Goal: Task Accomplishment & Management: Complete application form

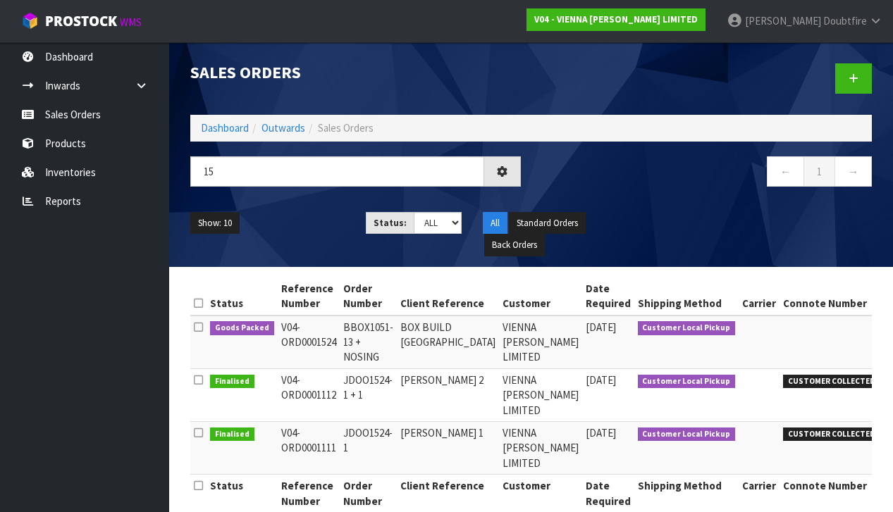
type input "1"
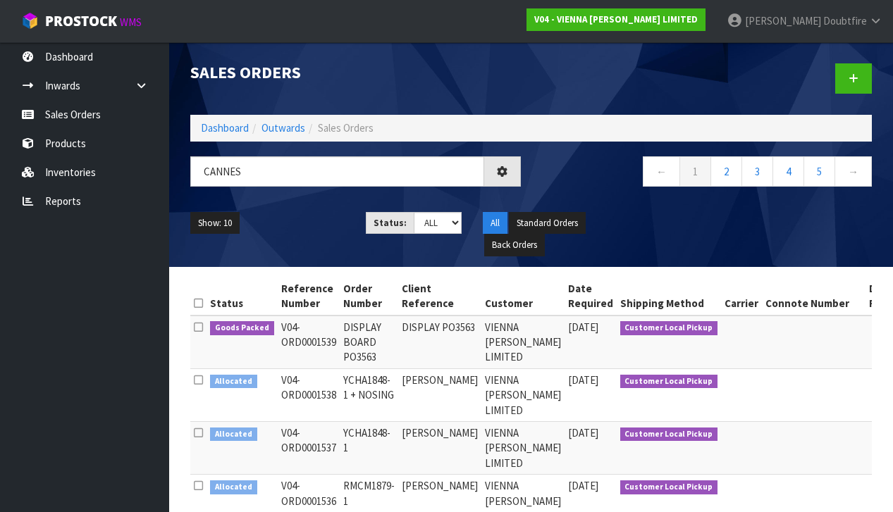
type input "CANNES"
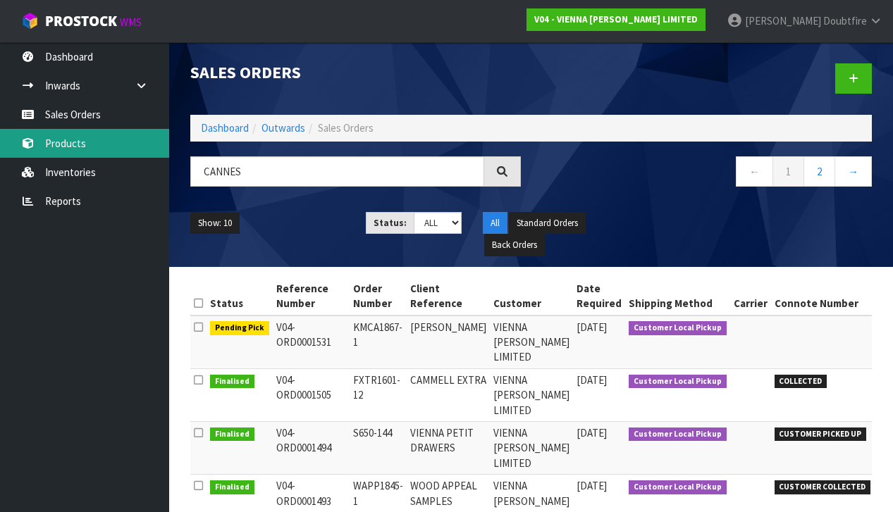
click at [89, 157] on ul "Dashboard Inwards Purchase Orders Receipts Sales Orders Products Inventories Re…" at bounding box center [84, 277] width 169 height 470
click at [84, 143] on link "Products" at bounding box center [84, 143] width 169 height 29
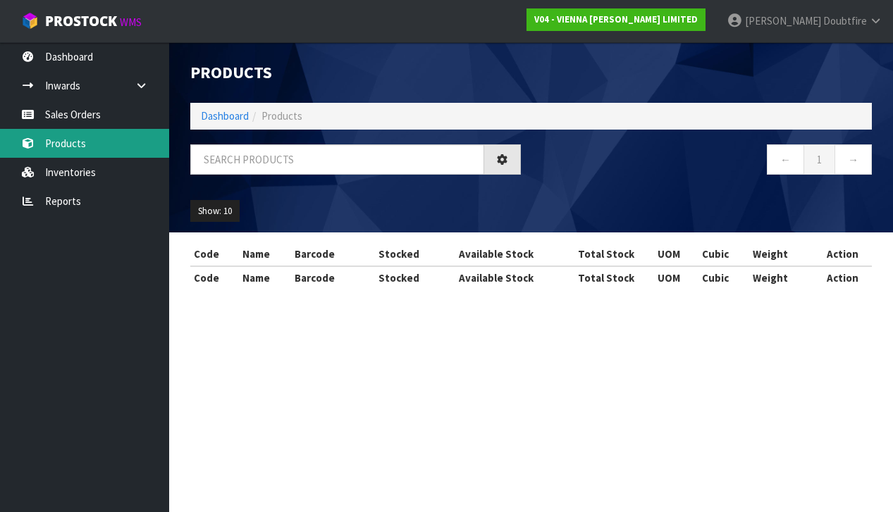
click at [80, 142] on div "Products Import Products Drop file here to import csv template Dashboard Produc…" at bounding box center [446, 157] width 893 height 314
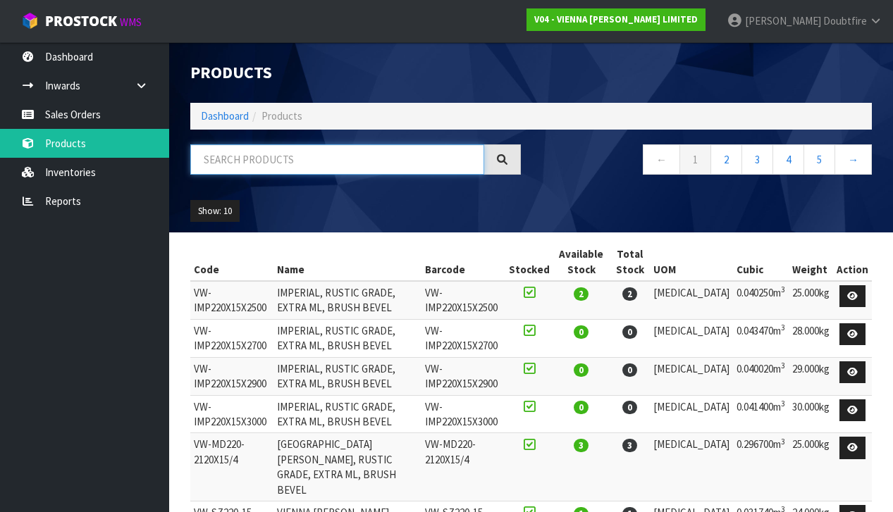
click at [235, 156] on input "text" at bounding box center [337, 159] width 294 height 30
type input "CANNES"
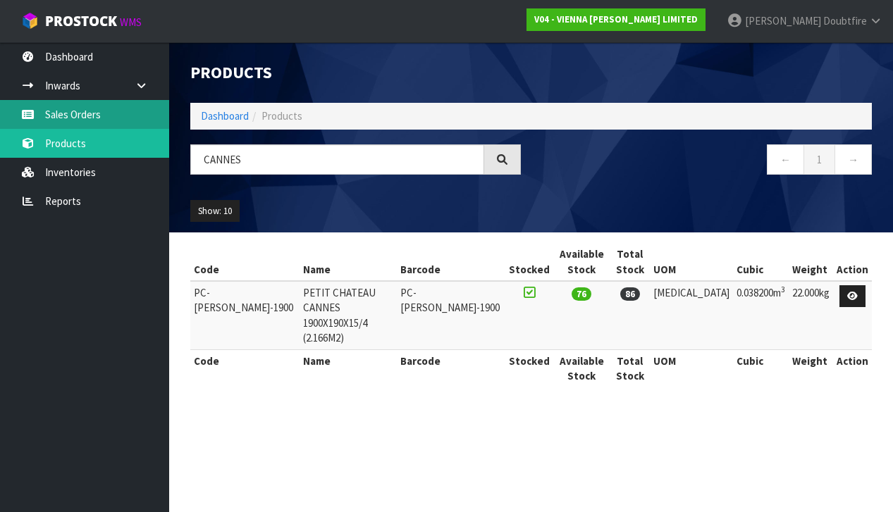
click at [77, 120] on link "Sales Orders" at bounding box center [84, 114] width 169 height 29
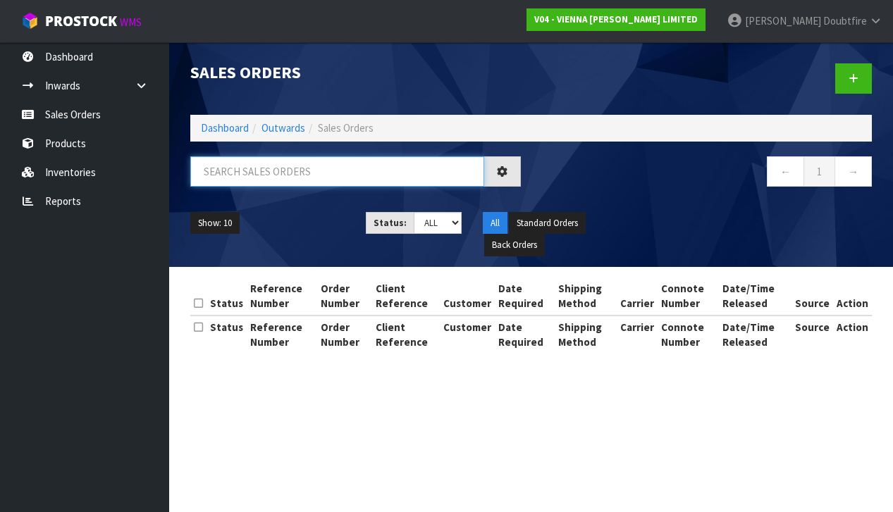
click at [231, 168] on input "text" at bounding box center [337, 171] width 294 height 30
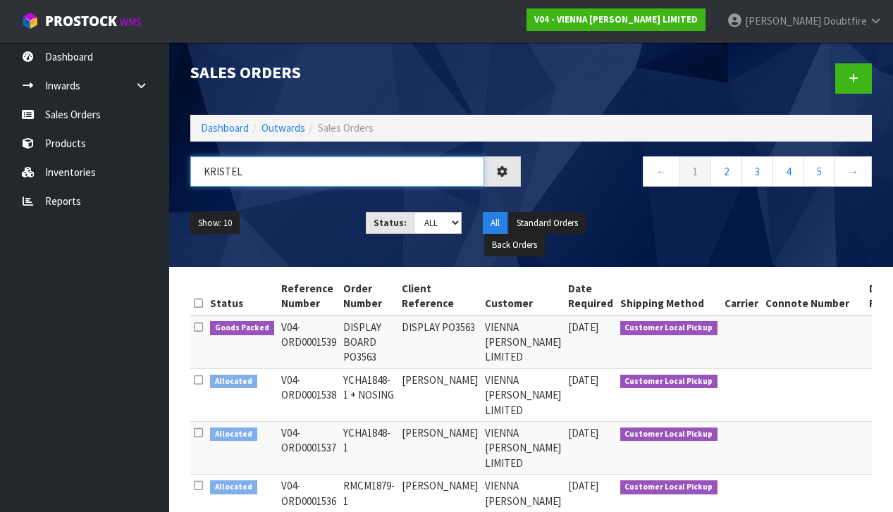
type input "KRISTEL"
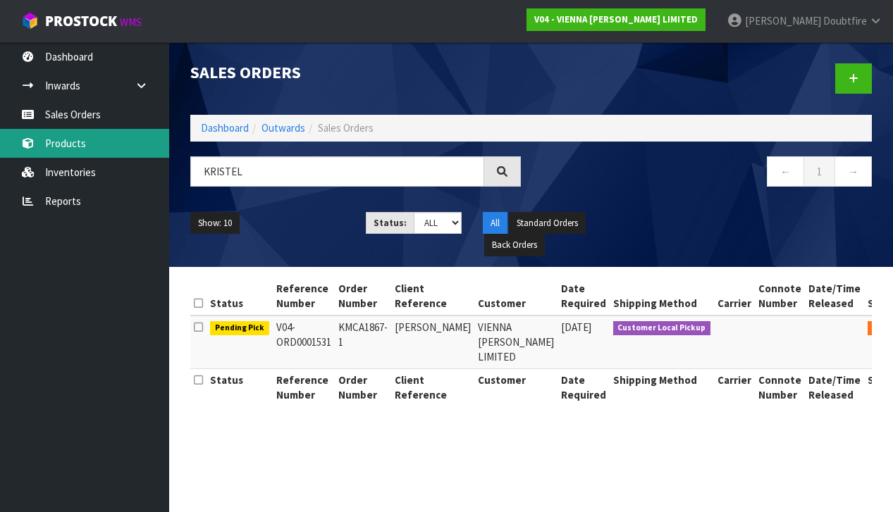
click at [66, 150] on link "Products" at bounding box center [84, 143] width 169 height 29
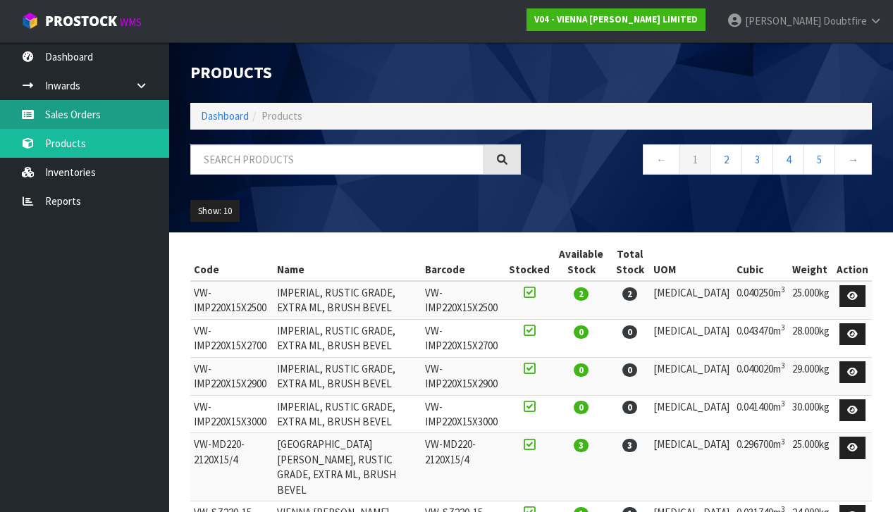
click at [89, 118] on link "Sales Orders" at bounding box center [84, 114] width 169 height 29
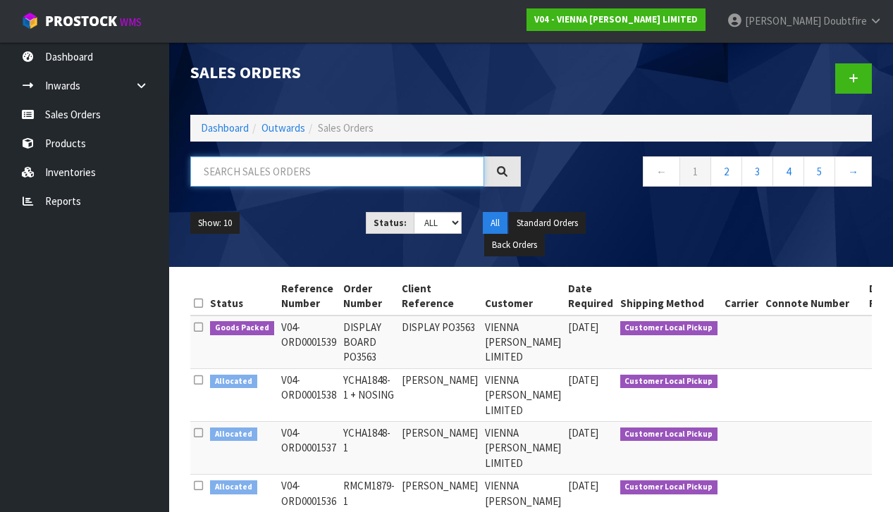
click at [240, 173] on input "text" at bounding box center [337, 171] width 294 height 30
type input "KRISTEL"
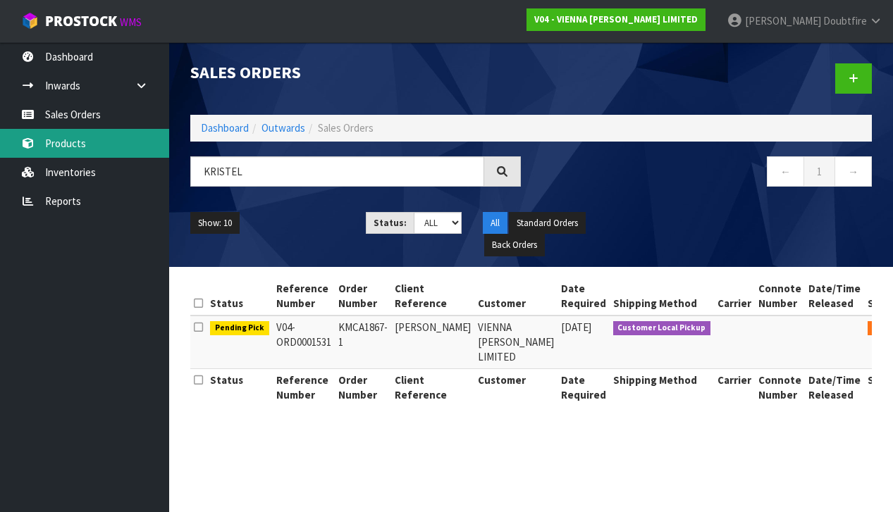
click at [77, 144] on link "Products" at bounding box center [84, 143] width 169 height 29
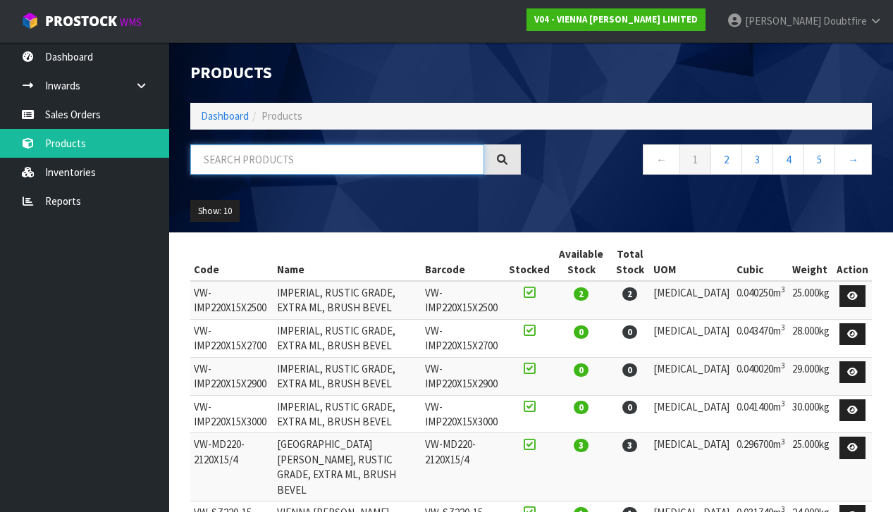
click at [249, 162] on input "text" at bounding box center [337, 159] width 294 height 30
type input "CANNES"
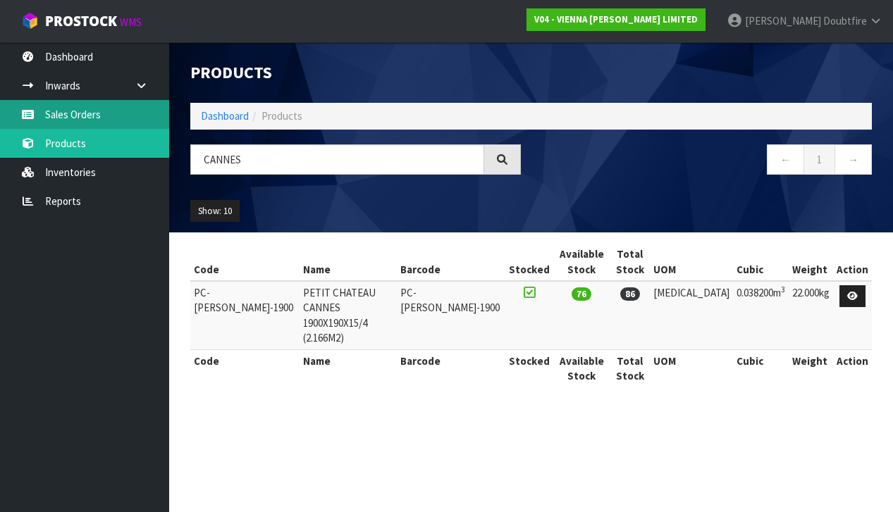
click at [84, 112] on link "Sales Orders" at bounding box center [84, 114] width 169 height 29
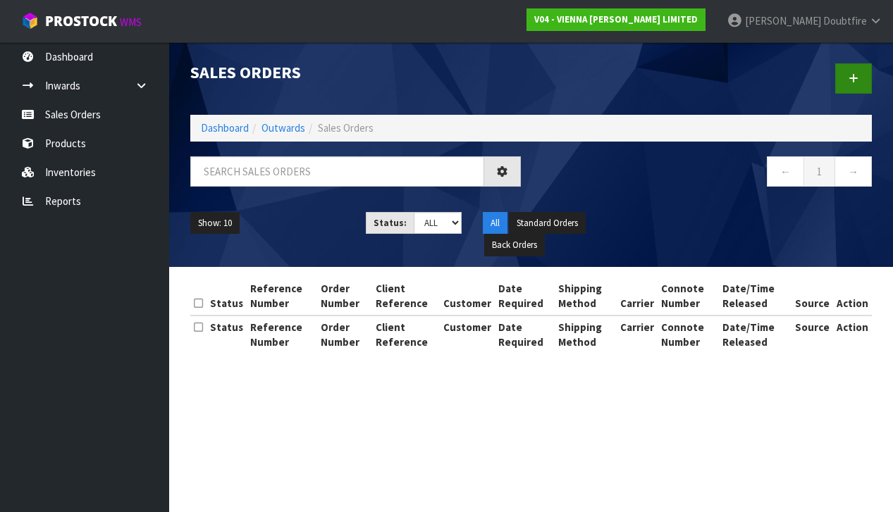
click at [850, 75] on icon at bounding box center [853, 78] width 10 height 11
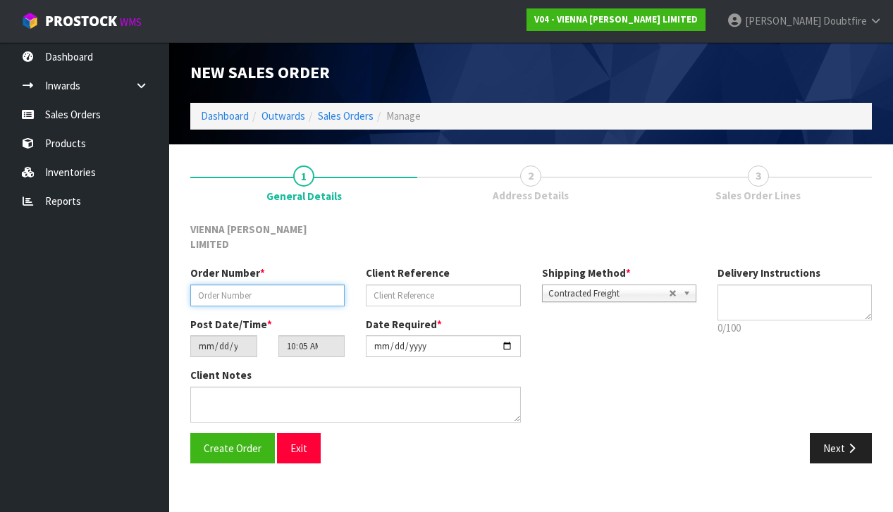
paste input "CMUL1762-2"
type input "CMUL1762-2"
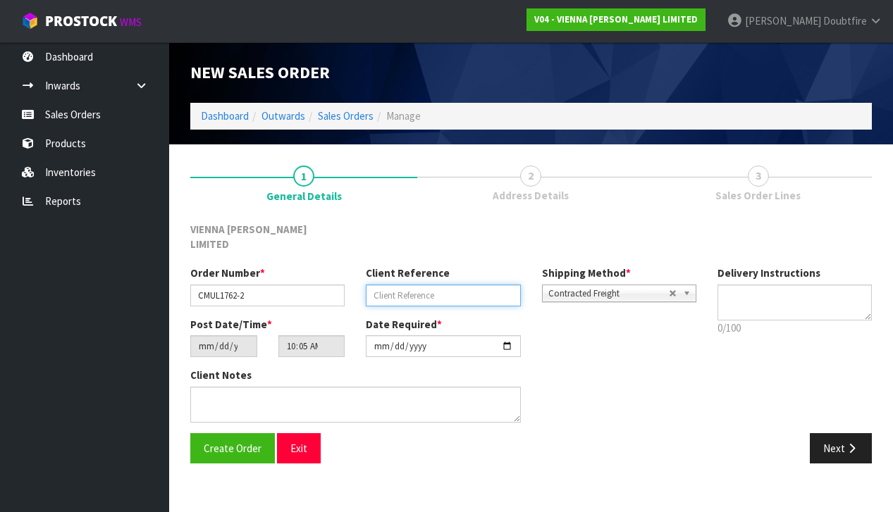
click at [425, 285] on input "text" at bounding box center [443, 296] width 154 height 22
type input "[PERSON_NAME]"
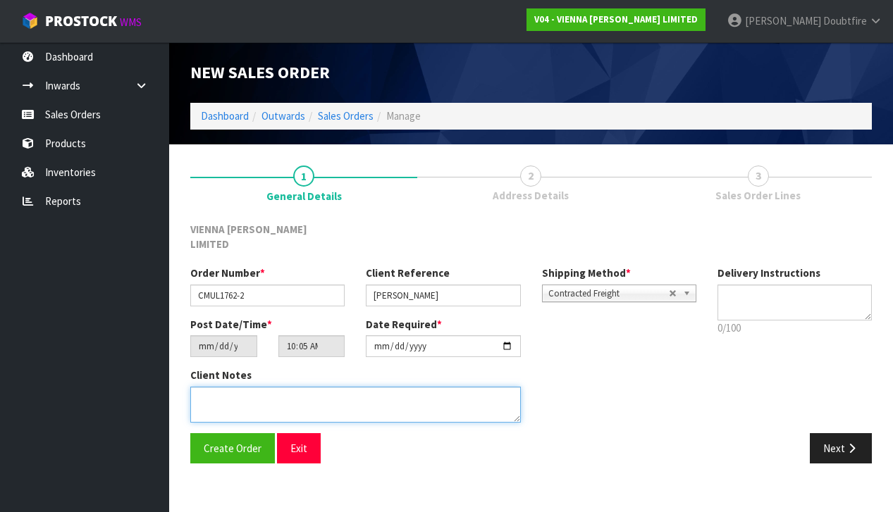
click at [218, 387] on textarea at bounding box center [355, 405] width 330 height 36
type textarea "[PERSON_NAME]"
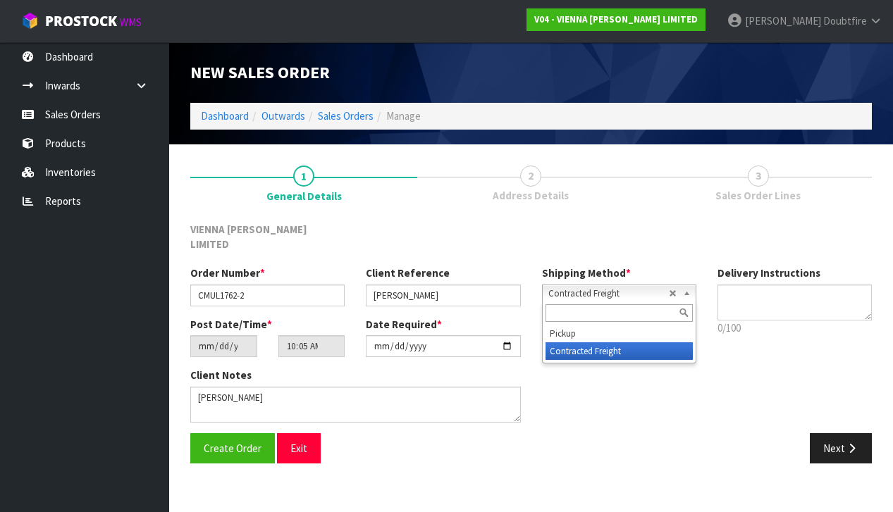
click at [618, 285] on span "Contracted Freight" at bounding box center [608, 293] width 120 height 17
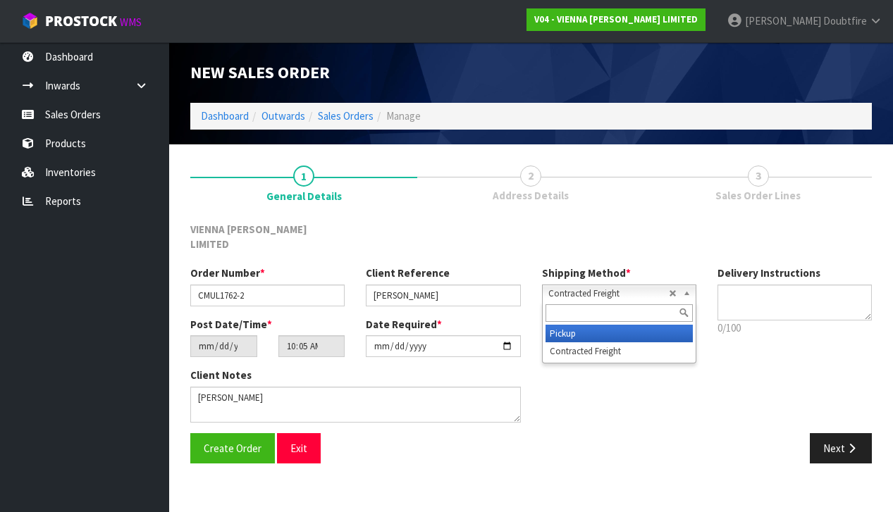
drag, startPoint x: 580, startPoint y: 321, endPoint x: 490, endPoint y: 327, distance: 89.6
click at [580, 325] on li "Pickup" at bounding box center [618, 334] width 147 height 18
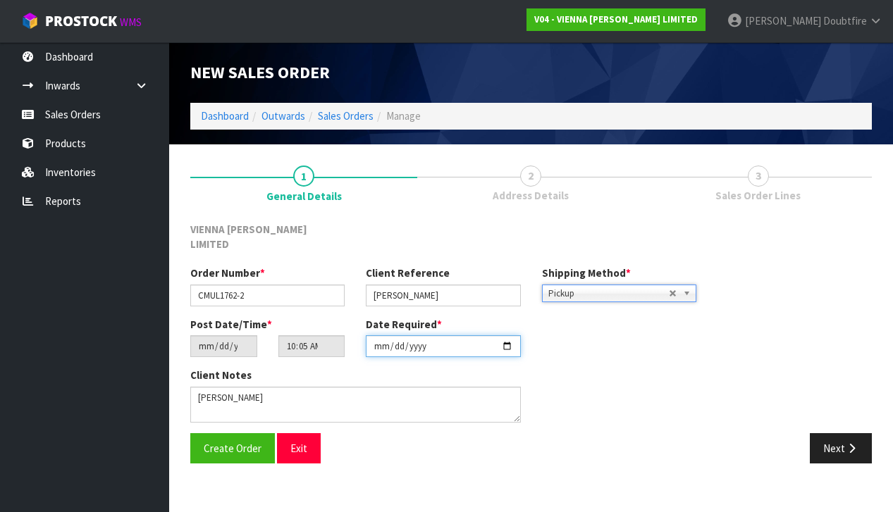
click at [379, 340] on input "[DATE]" at bounding box center [443, 346] width 154 height 22
type input "[DATE]"
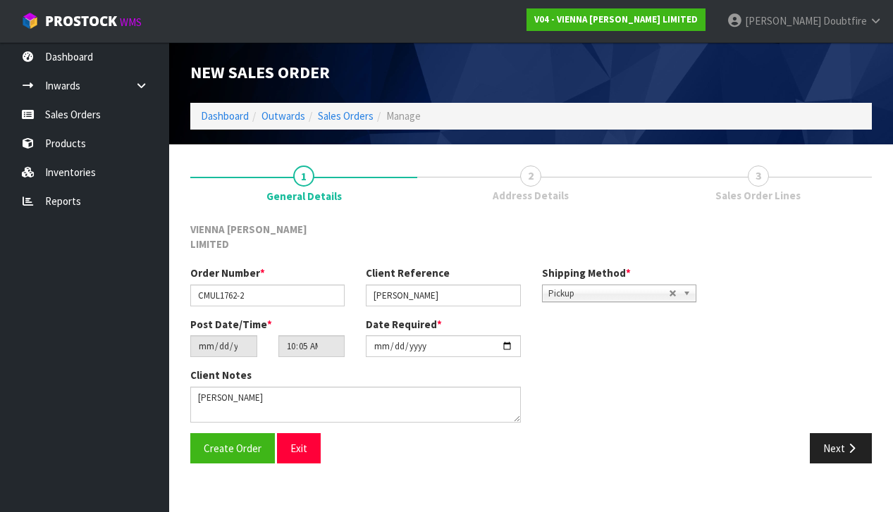
click at [674, 388] on div "Client Notes" at bounding box center [443, 400] width 527 height 65
click at [240, 438] on button "Create Order" at bounding box center [232, 448] width 85 height 30
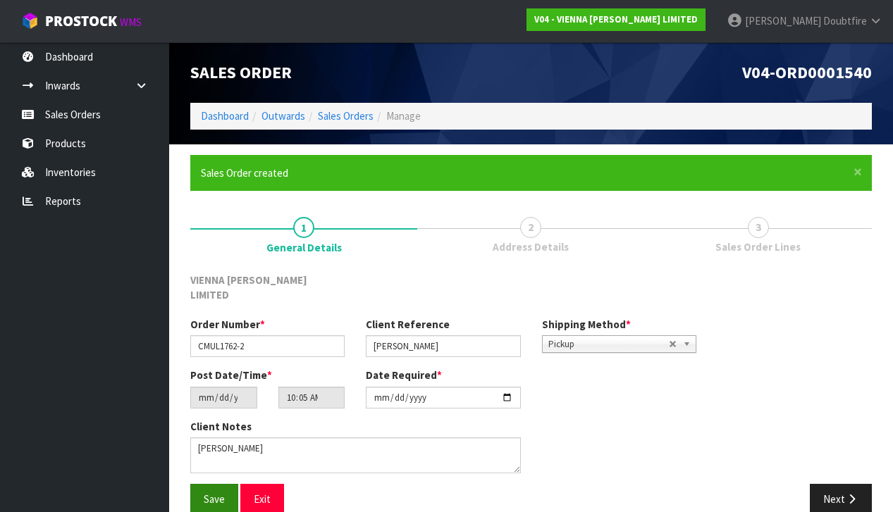
click at [216, 492] on span "Save" at bounding box center [214, 498] width 21 height 13
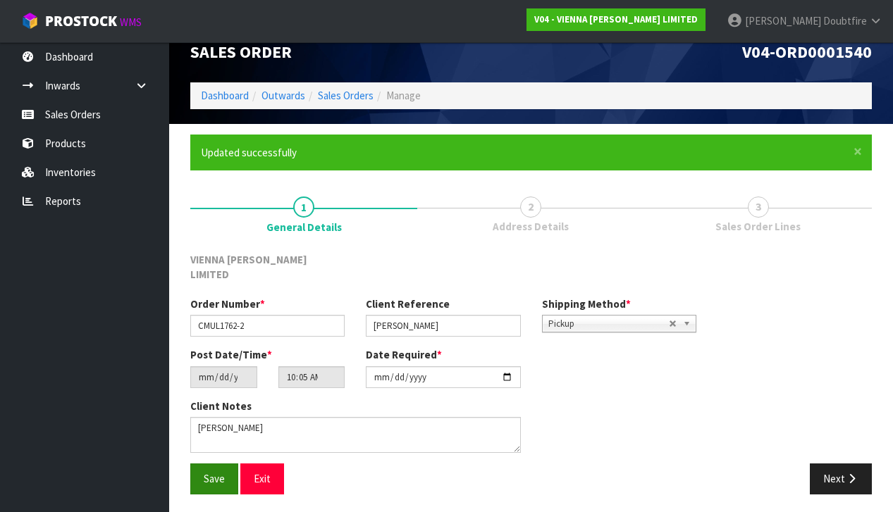
scroll to position [18, 0]
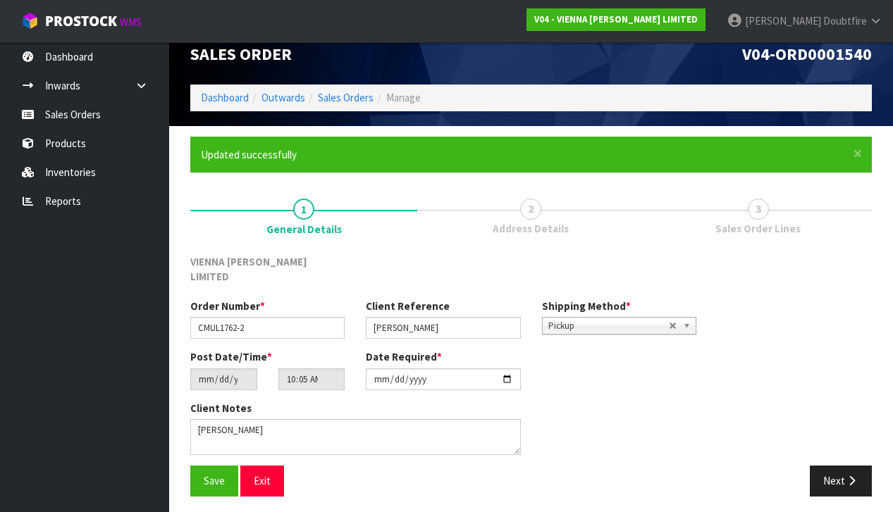
click at [855, 485] on div "Save Exit Next" at bounding box center [531, 486] width 702 height 41
click at [848, 487] on div "Save Exit Next" at bounding box center [531, 486] width 702 height 41
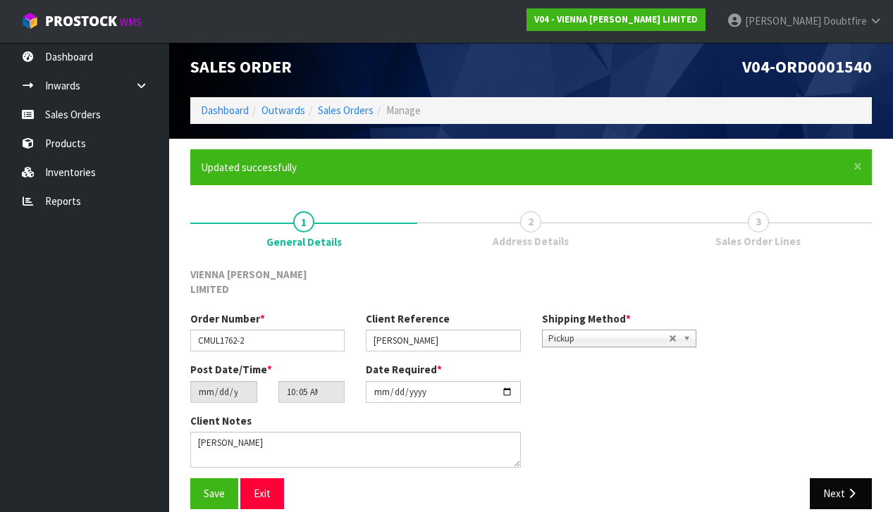
scroll to position [5, 0]
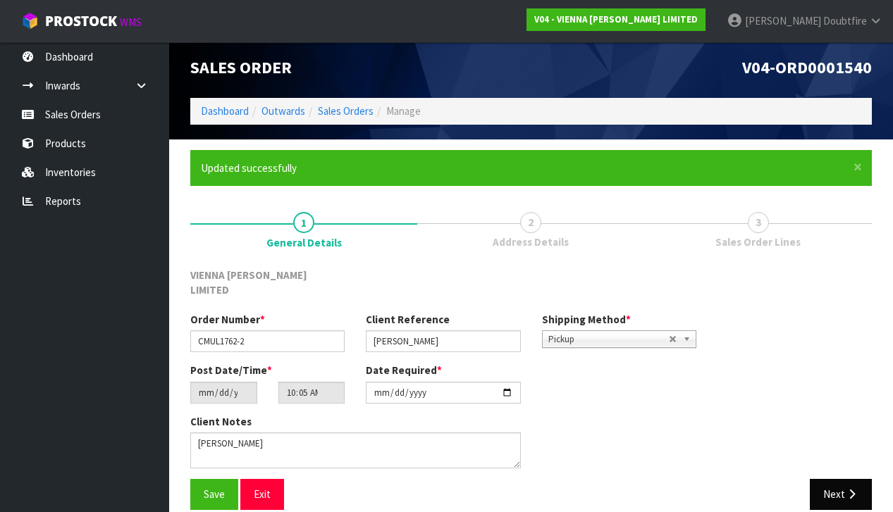
click at [845, 489] on icon "button" at bounding box center [851, 494] width 13 height 11
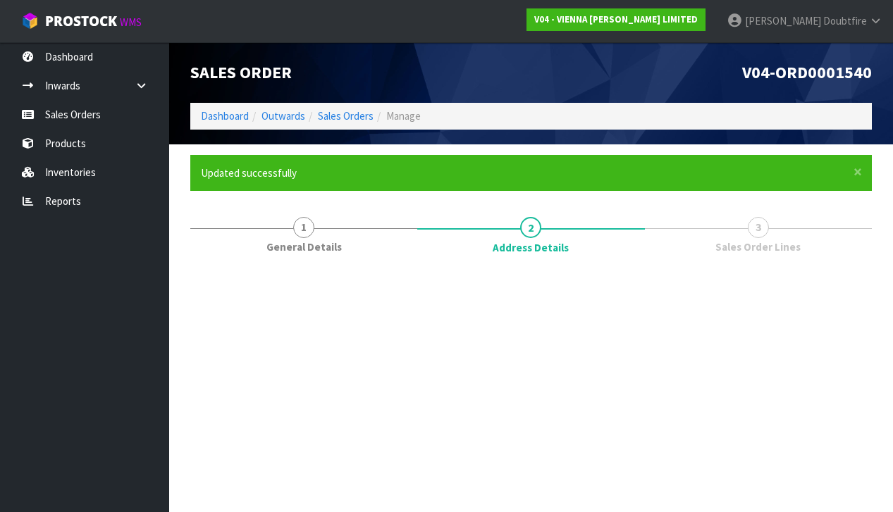
scroll to position [0, 0]
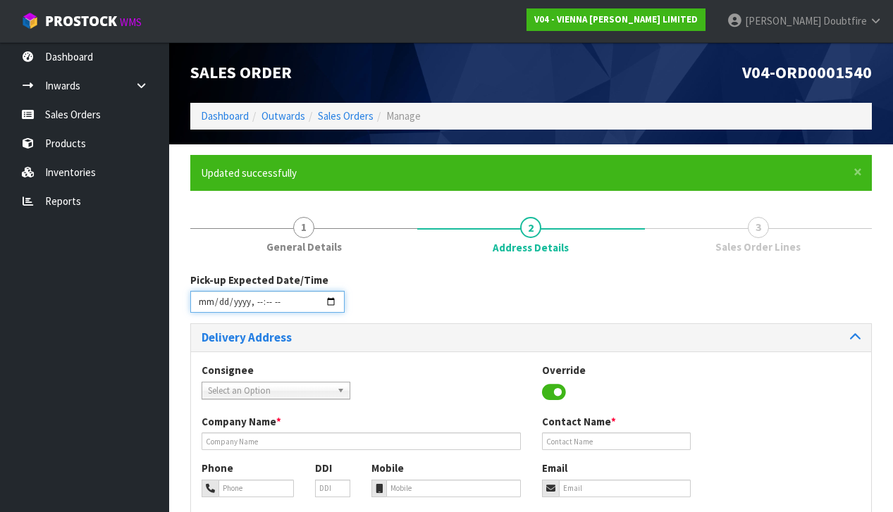
click at [204, 311] on input "datetime-local" at bounding box center [267, 302] width 154 height 22
type input "[DATE]T10:07"
click at [359, 364] on div "Consignee 000001.BAY MECHANICS - BAY MECHANICS 000001A - BRAKE & TRANSMISSION N…" at bounding box center [276, 381] width 170 height 36
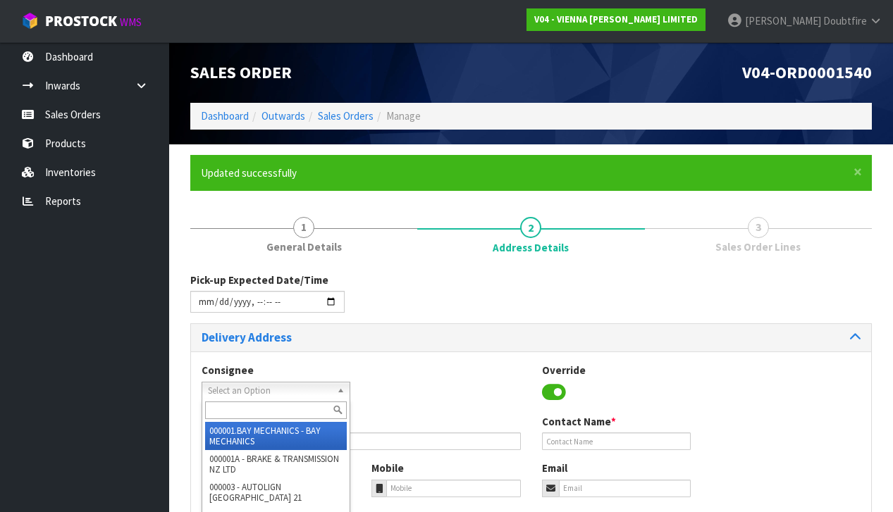
click at [240, 391] on span "Select an Option" at bounding box center [269, 391] width 123 height 17
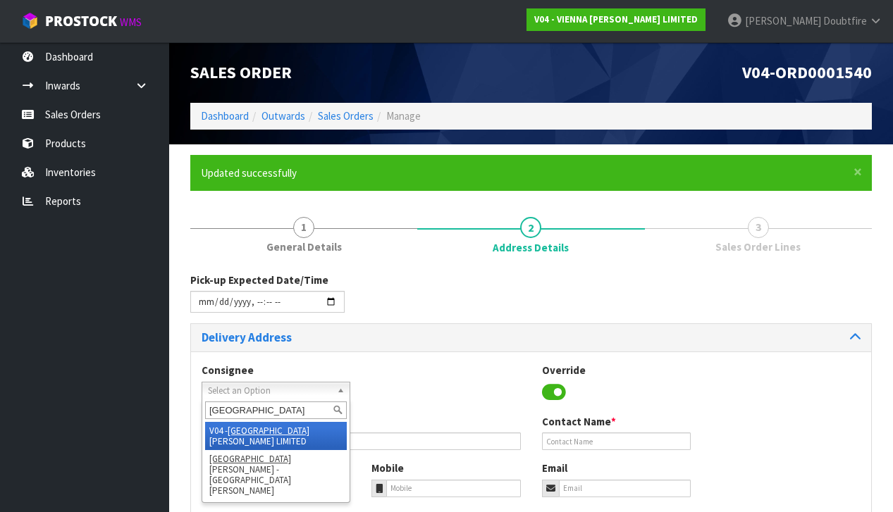
type input "[GEOGRAPHIC_DATA]"
click at [253, 425] on em "[GEOGRAPHIC_DATA]" at bounding box center [269, 431] width 82 height 12
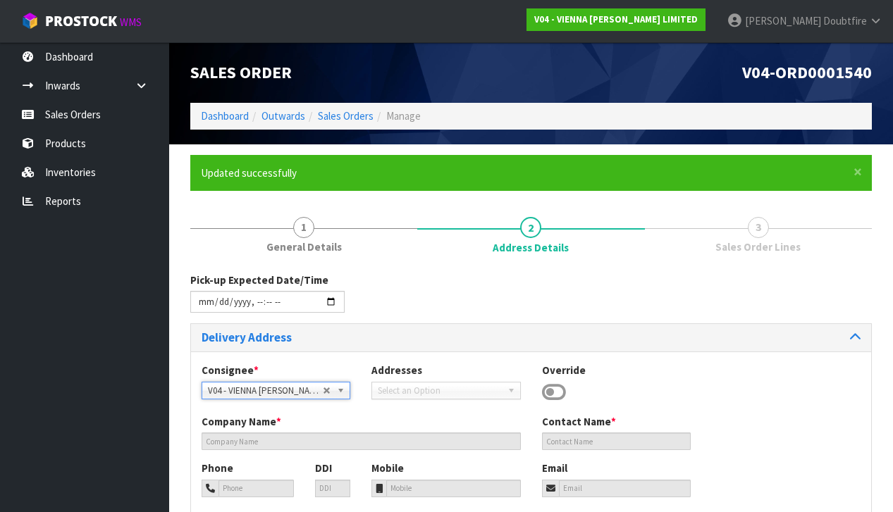
type input "VIENNA [PERSON_NAME] LIMITED"
type input "[PERSON_NAME]"
type input "[PHONE_NUMBER]"
type input "[PERSON_NAME][EMAIL_ADDRESS][DOMAIN_NAME]"
type input "2 ROXBURGH ST"
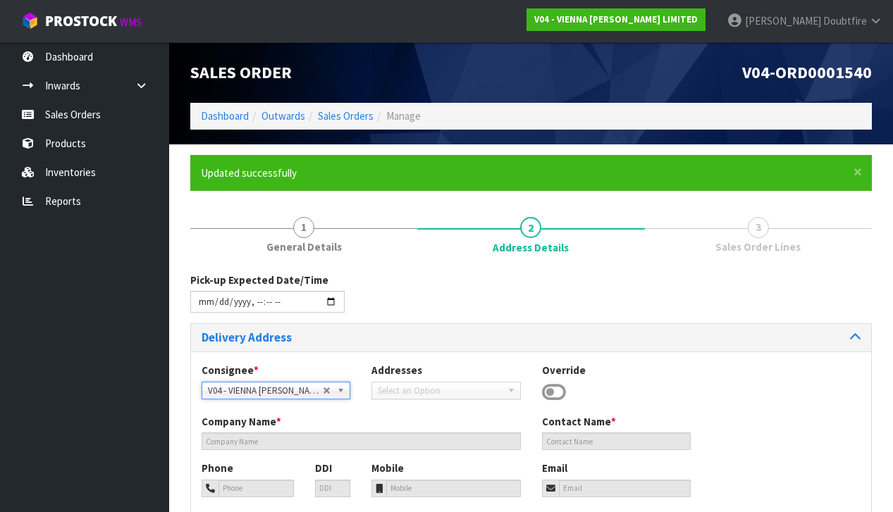
type input "1023"
type input "[GEOGRAPHIC_DATA]"
type input "NEWMARKET"
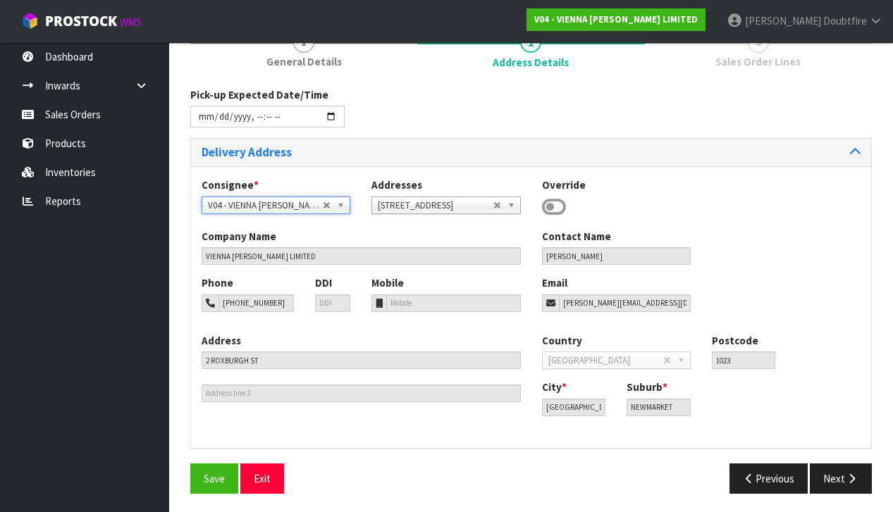
scroll to position [184, 0]
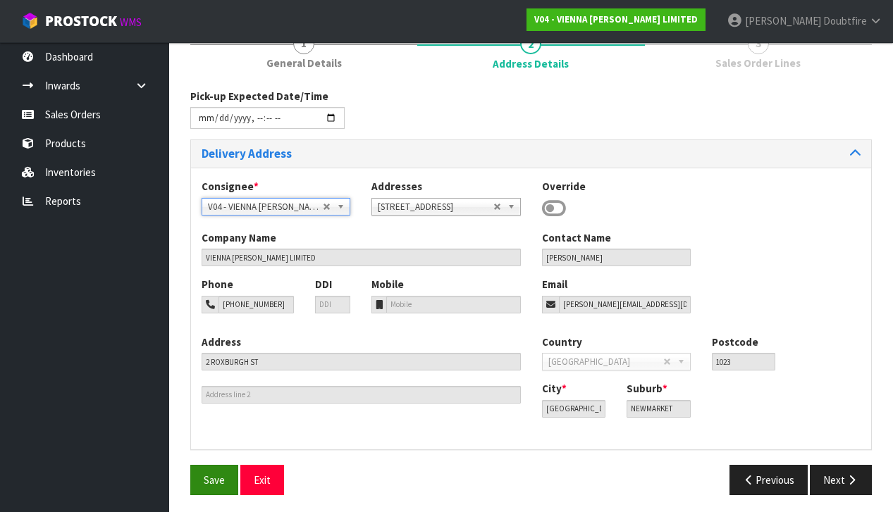
click at [216, 473] on span "Save" at bounding box center [214, 479] width 21 height 13
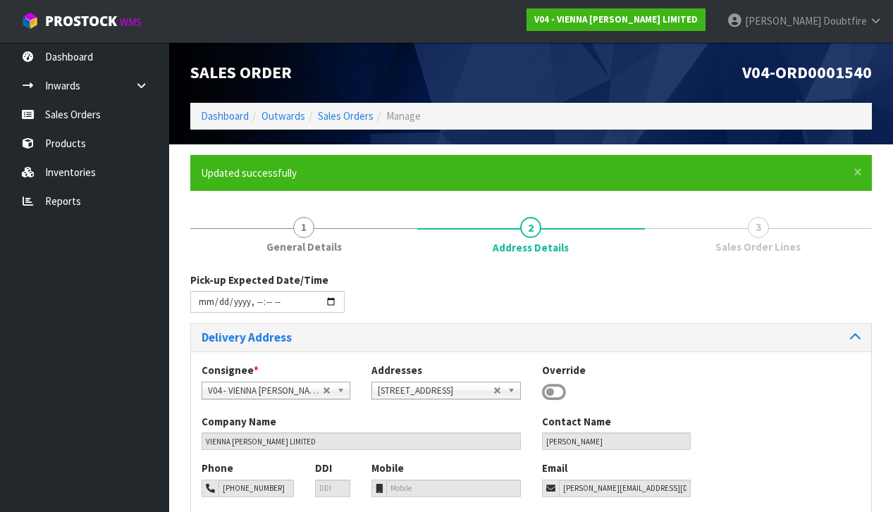
type input "[DATE]T10:07"
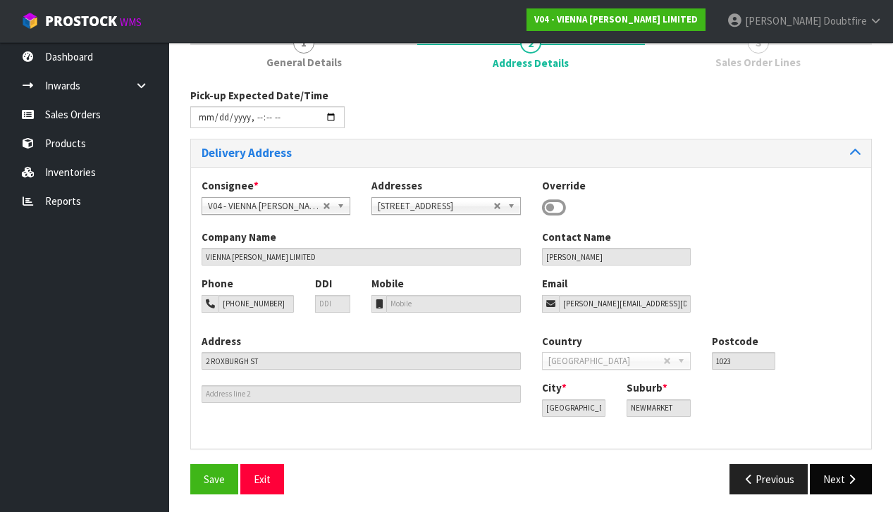
scroll to position [184, 0]
click at [855, 480] on icon "button" at bounding box center [851, 480] width 13 height 11
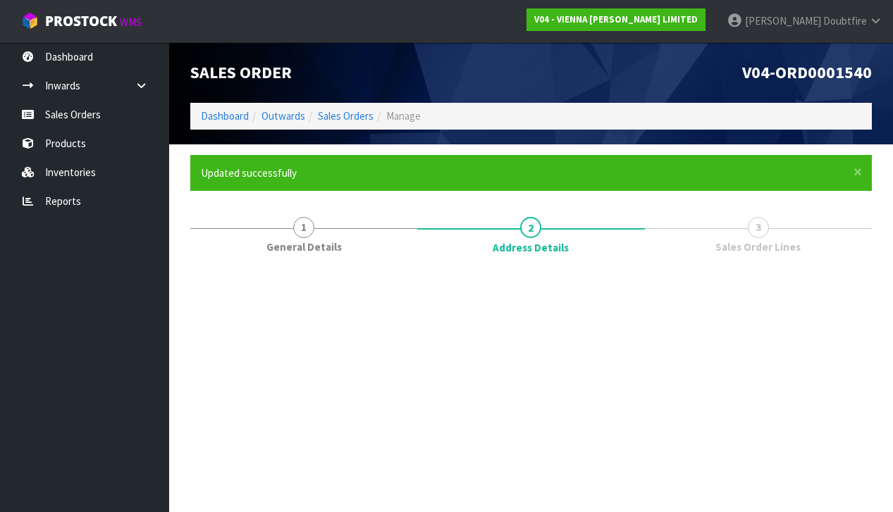
scroll to position [0, 0]
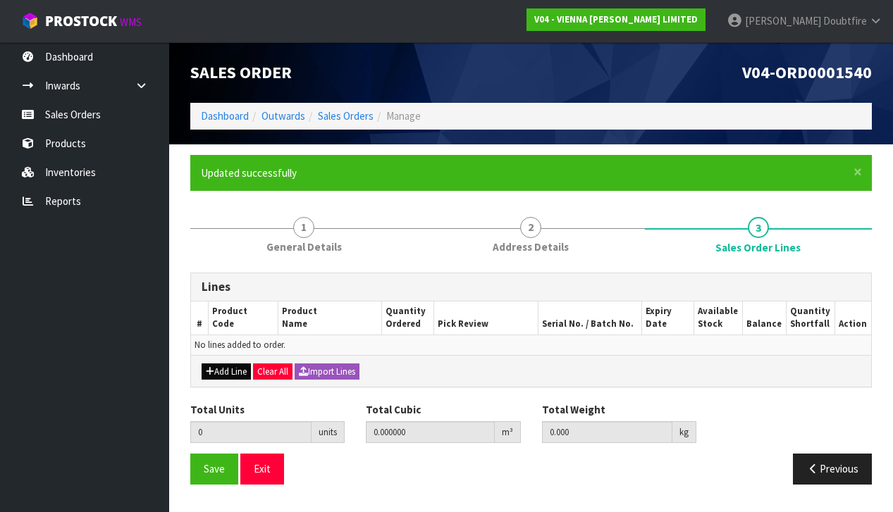
click at [219, 372] on button "Add Line" at bounding box center [225, 372] width 49 height 17
type input "0"
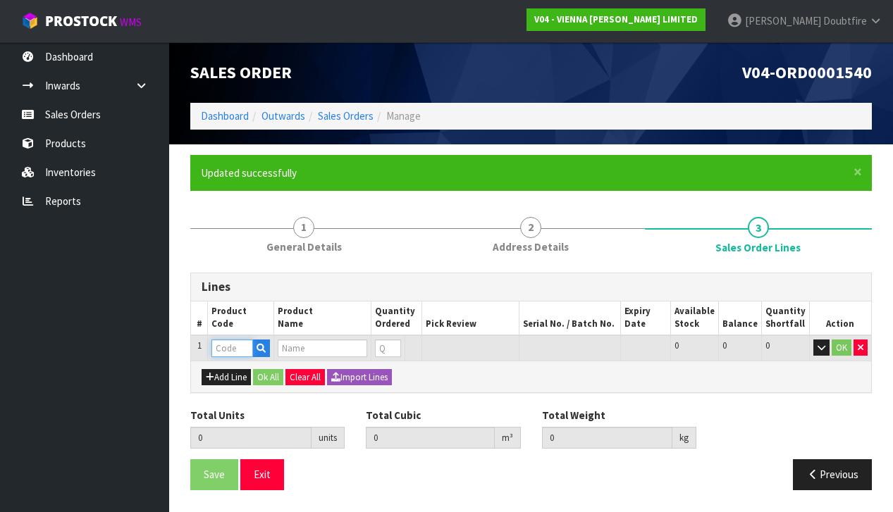
click at [216, 352] on input "text" at bounding box center [232, 349] width 42 height 18
type input "PC"
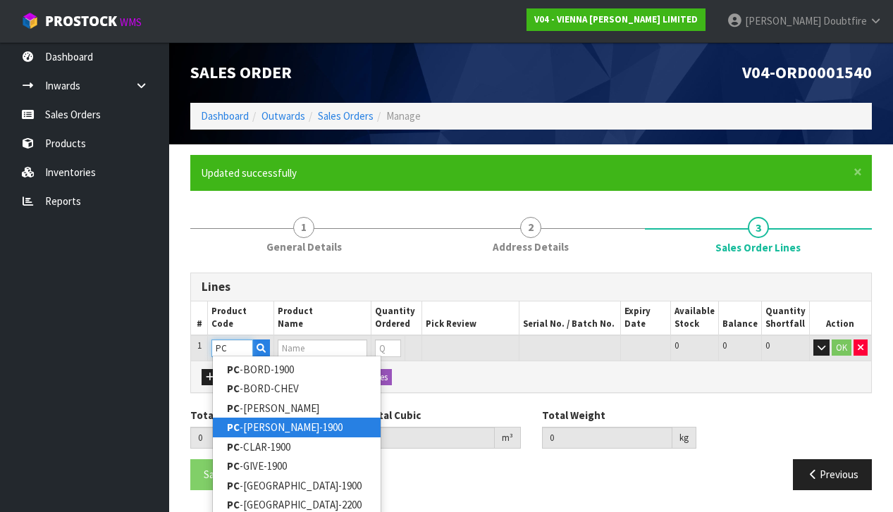
scroll to position [1, 0]
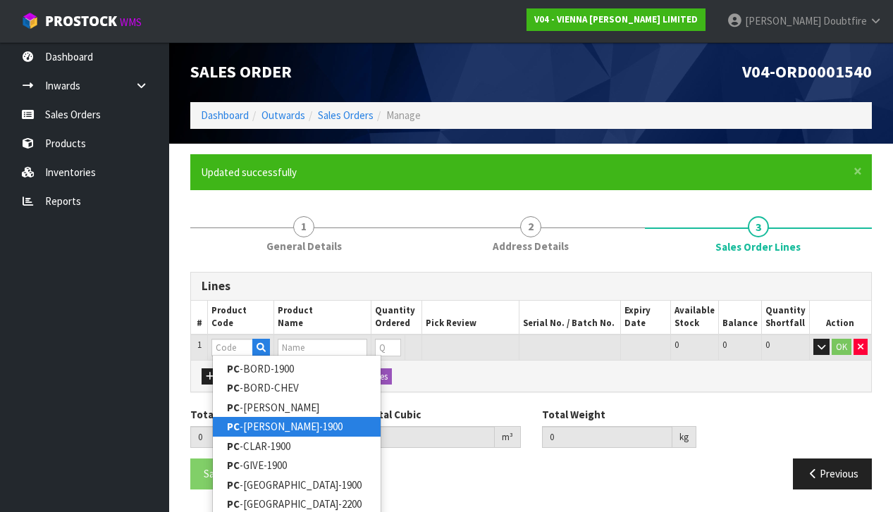
click at [249, 427] on link "PC -[PERSON_NAME]-1900" at bounding box center [297, 426] width 168 height 19
type input "PC-[PERSON_NAME]-1900"
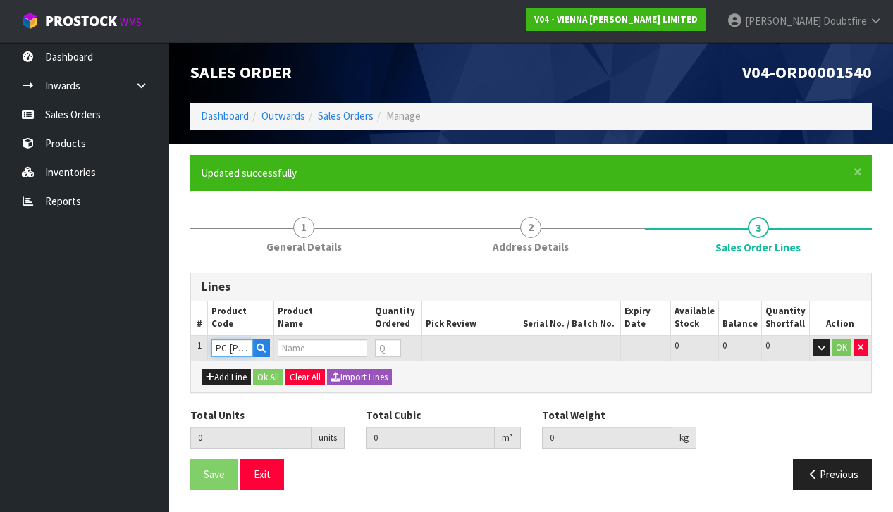
type input "0.000000"
type input "0.000"
type input "PETIT CHATEAU CANNES 1900X190X15/4 (2.166M2)"
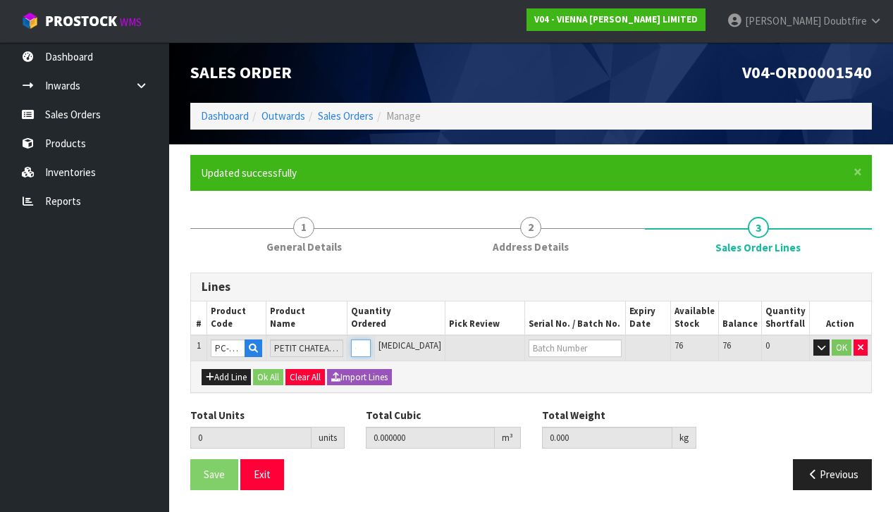
type input "1"
type input "0.0382"
type input "22"
click at [371, 342] on input "1" at bounding box center [361, 349] width 20 height 18
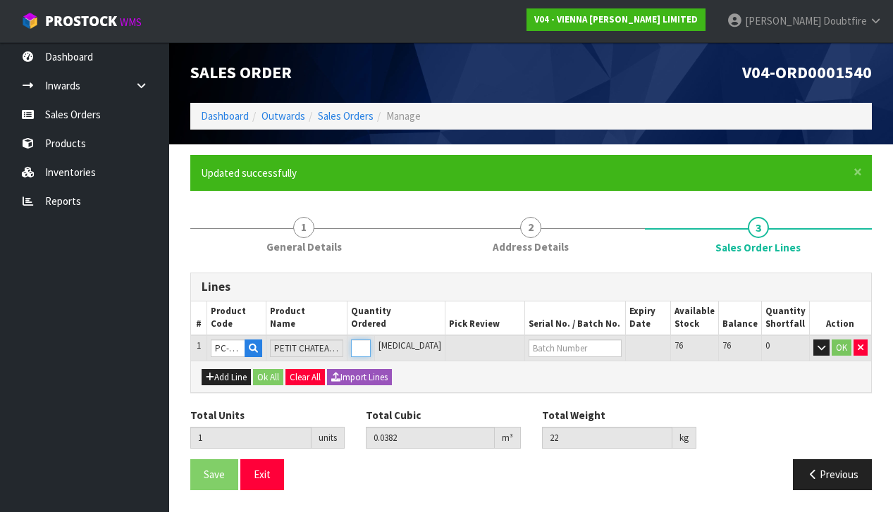
type input "2"
type input "0.0764"
type input "44"
click at [363, 342] on input "2" at bounding box center [354, 349] width 18 height 18
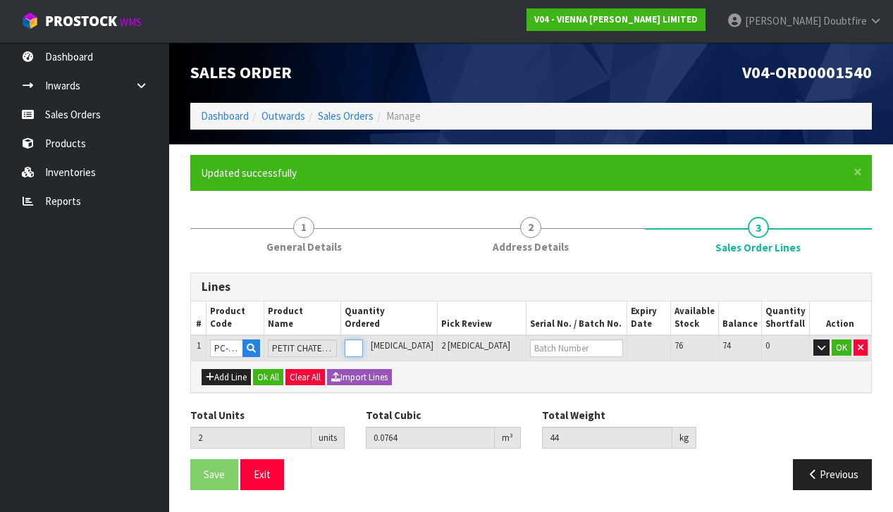
type input "3"
type input "0.1146"
type input "66"
click at [363, 342] on input "3" at bounding box center [354, 349] width 18 height 18
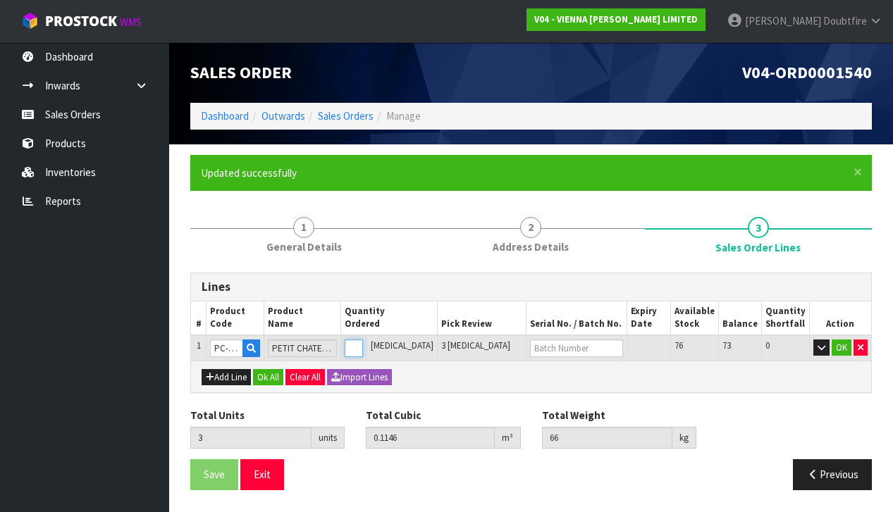
type input "4"
type input "0.1528"
type input "88"
click at [363, 342] on input "4" at bounding box center [354, 349] width 18 height 18
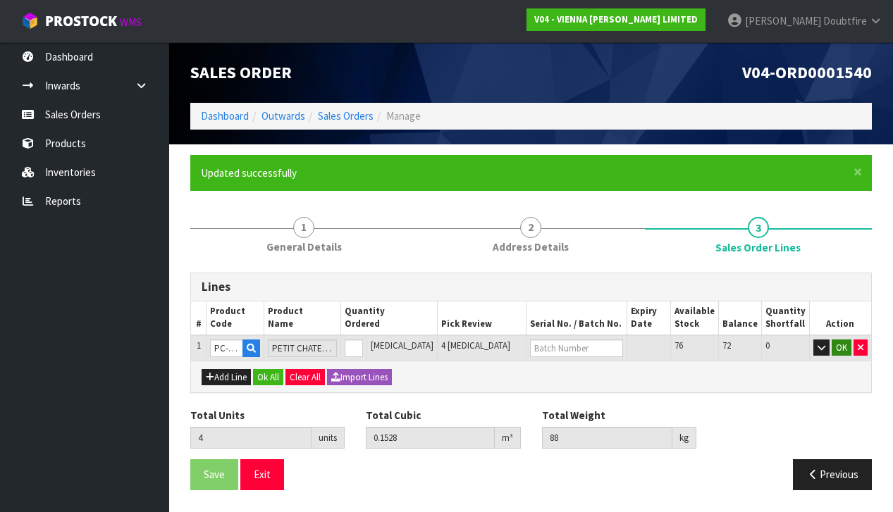
click at [843, 347] on button "OK" at bounding box center [841, 348] width 20 height 17
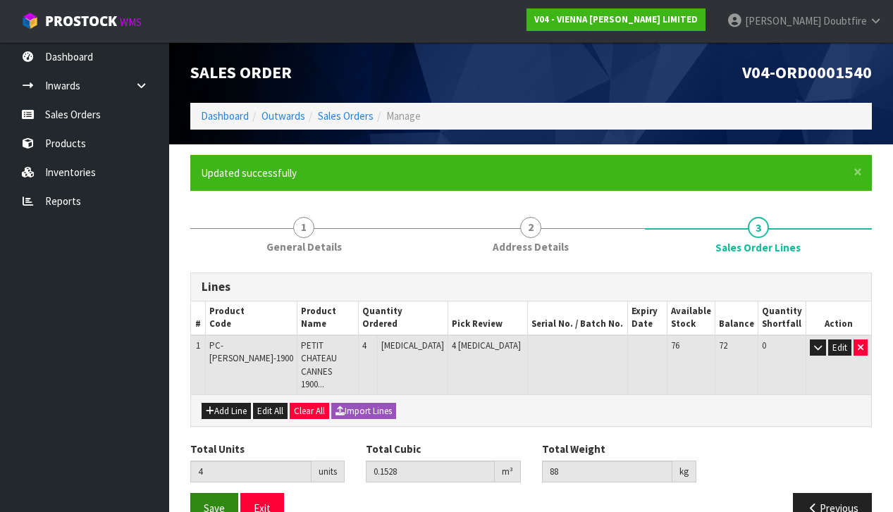
click at [216, 493] on button "Save" at bounding box center [214, 508] width 48 height 30
click at [840, 493] on button "Previous" at bounding box center [832, 508] width 79 height 30
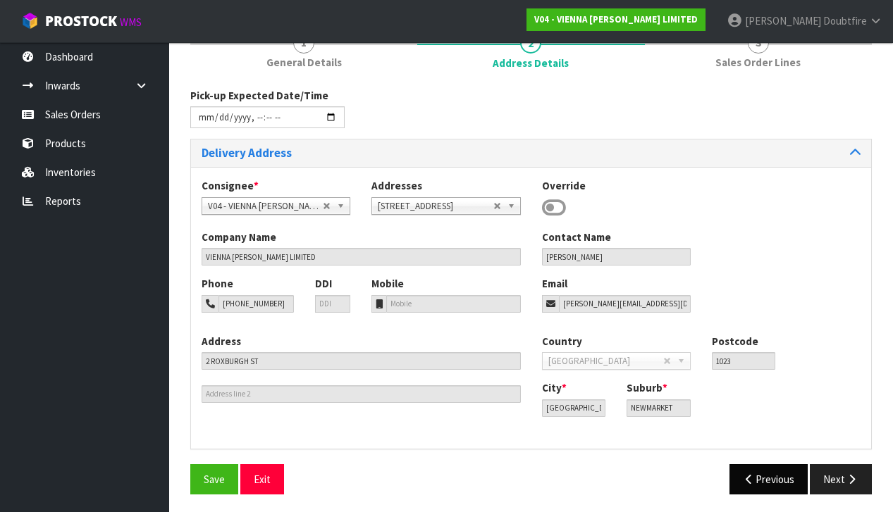
scroll to position [184, 0]
click at [754, 482] on button "Previous" at bounding box center [768, 480] width 79 height 30
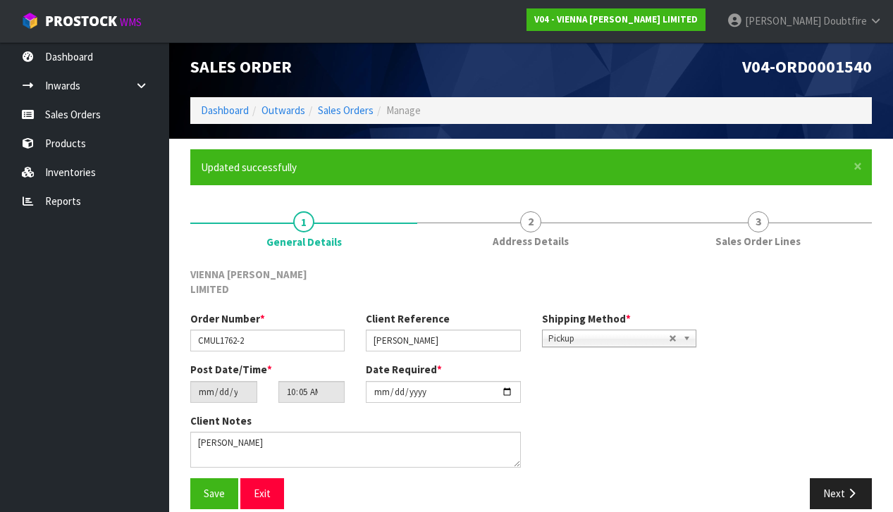
scroll to position [5, 0]
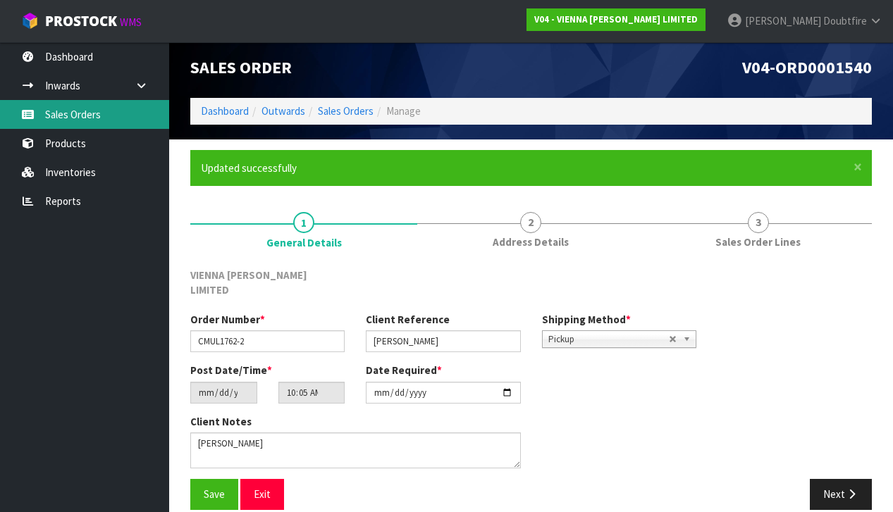
click at [67, 114] on link "Sales Orders" at bounding box center [84, 114] width 169 height 29
